Goal: Find specific page/section: Find specific page/section

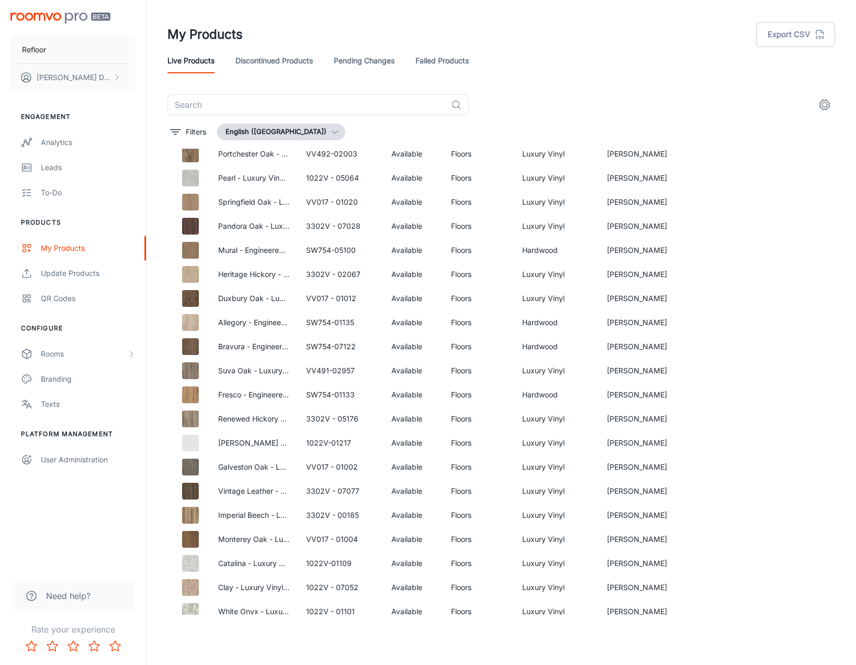
scroll to position [30, 0]
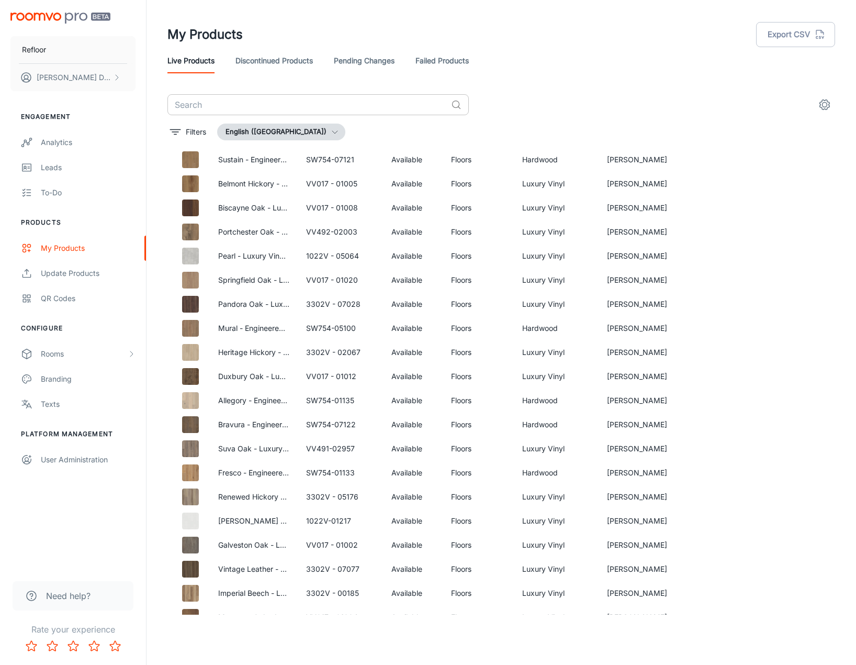
click at [208, 110] on input "text" at bounding box center [306, 104] width 279 height 21
type input "ches"
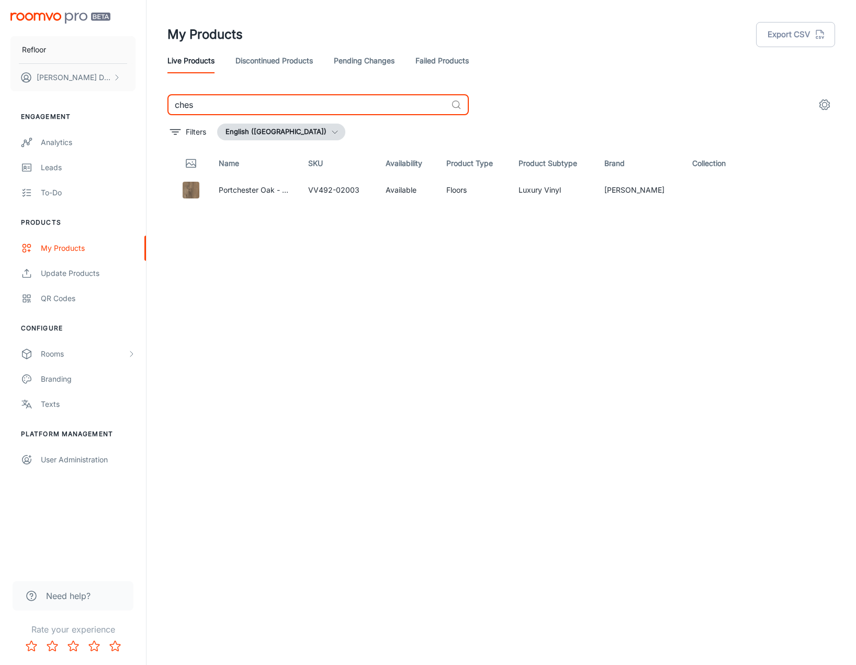
drag, startPoint x: 197, startPoint y: 104, endPoint x: 174, endPoint y: 111, distance: 24.5
click at [174, 111] on input "ches" at bounding box center [306, 104] width 279 height 21
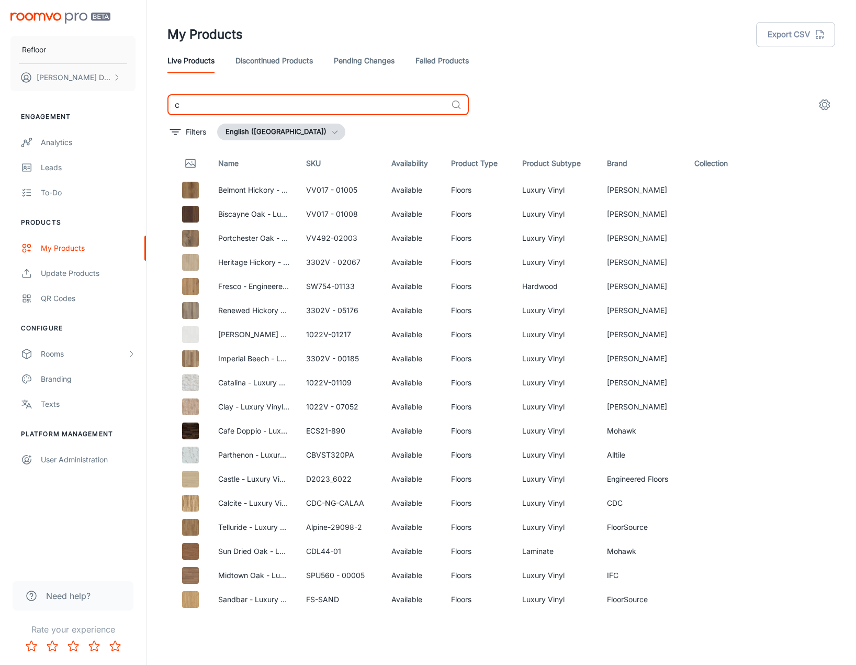
type input "ch"
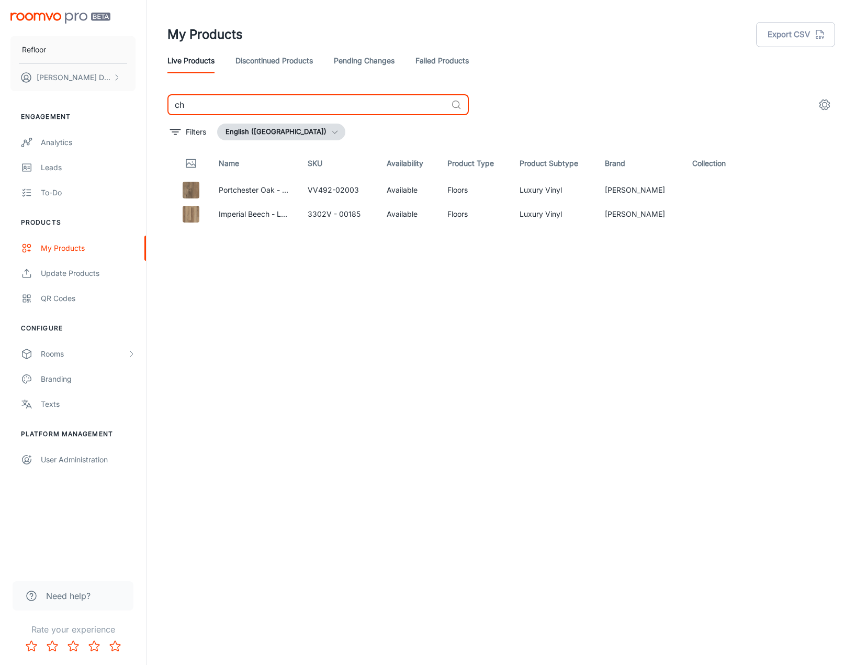
drag, startPoint x: 218, startPoint y: 108, endPoint x: 163, endPoint y: 114, distance: 55.2
click at [163, 114] on div "ch ​ Filters English ([GEOGRAPHIC_DATA]) Name SKU Availability Product Type Pro…" at bounding box center [501, 354] width 693 height 520
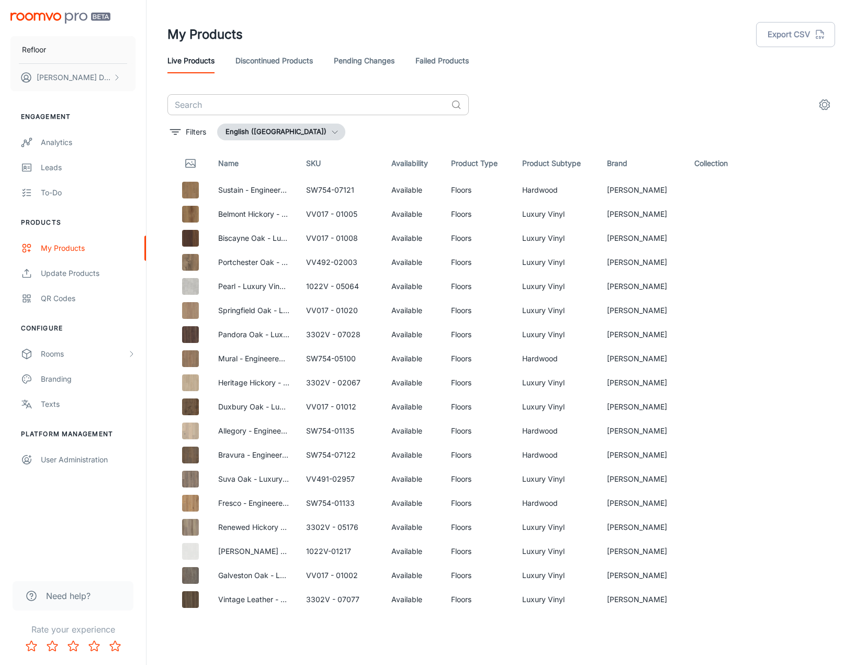
click at [250, 111] on input "text" at bounding box center [306, 104] width 279 height 21
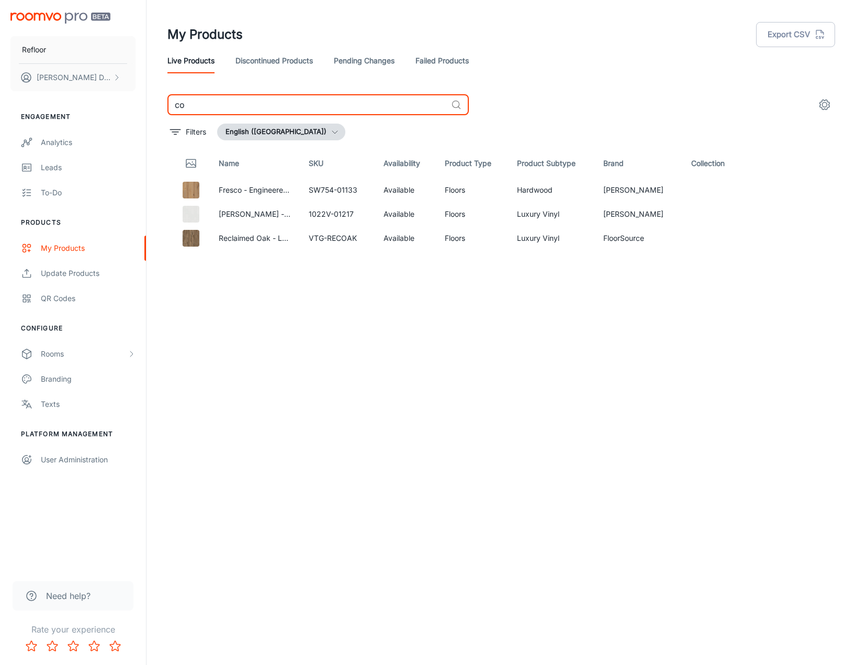
drag, startPoint x: 207, startPoint y: 104, endPoint x: 175, endPoint y: 106, distance: 32.0
click at [175, 106] on input "co" at bounding box center [306, 104] width 279 height 21
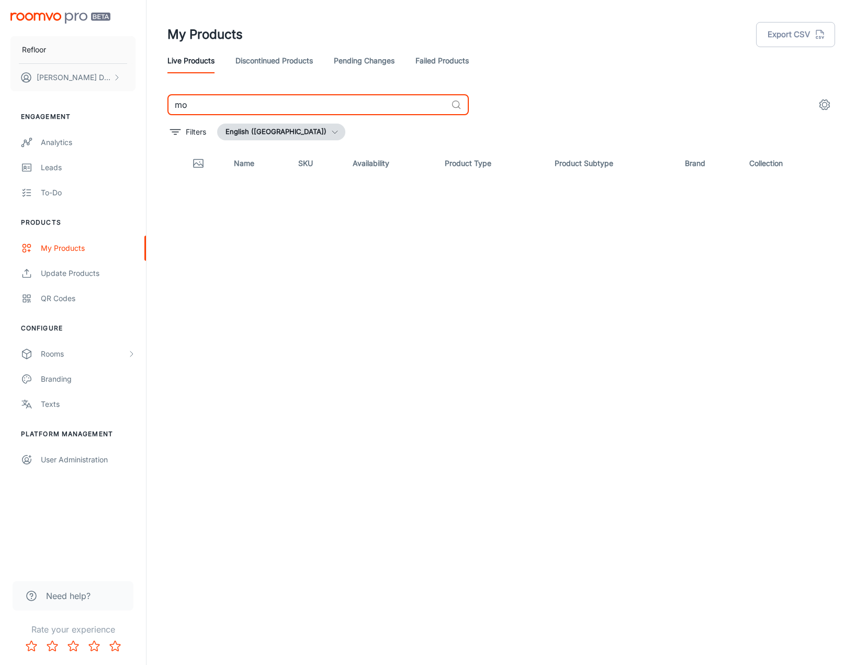
type input "m"
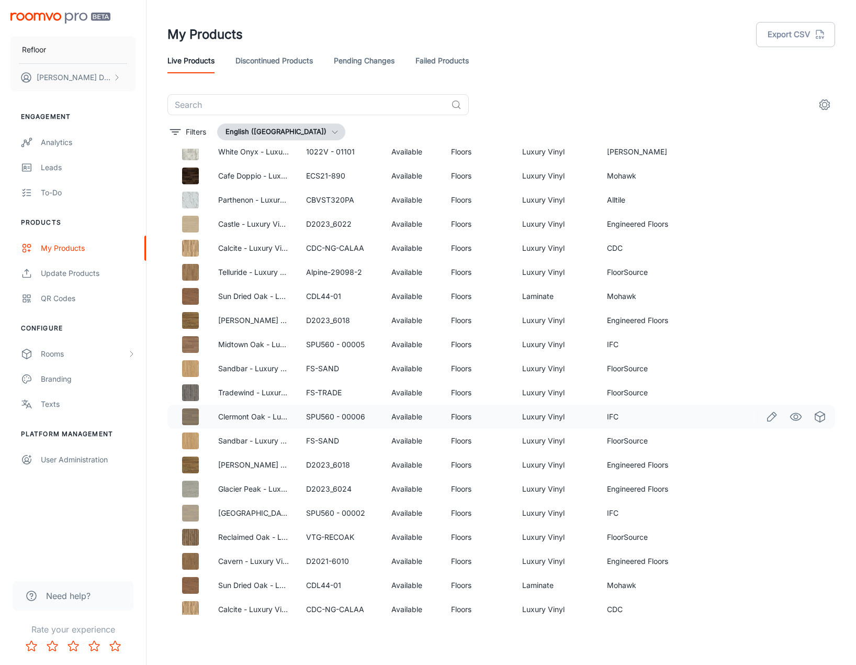
scroll to position [576, 0]
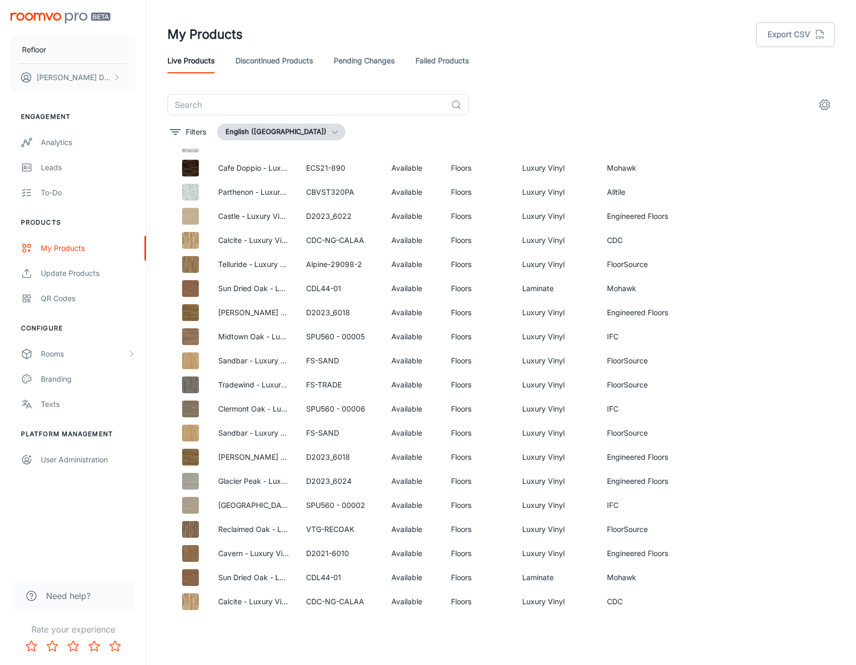
click at [769, 65] on div "Live Products Discontinued Products Pending Changes Failed Products" at bounding box center [501, 60] width 668 height 25
